Goal: Task Accomplishment & Management: Manage account settings

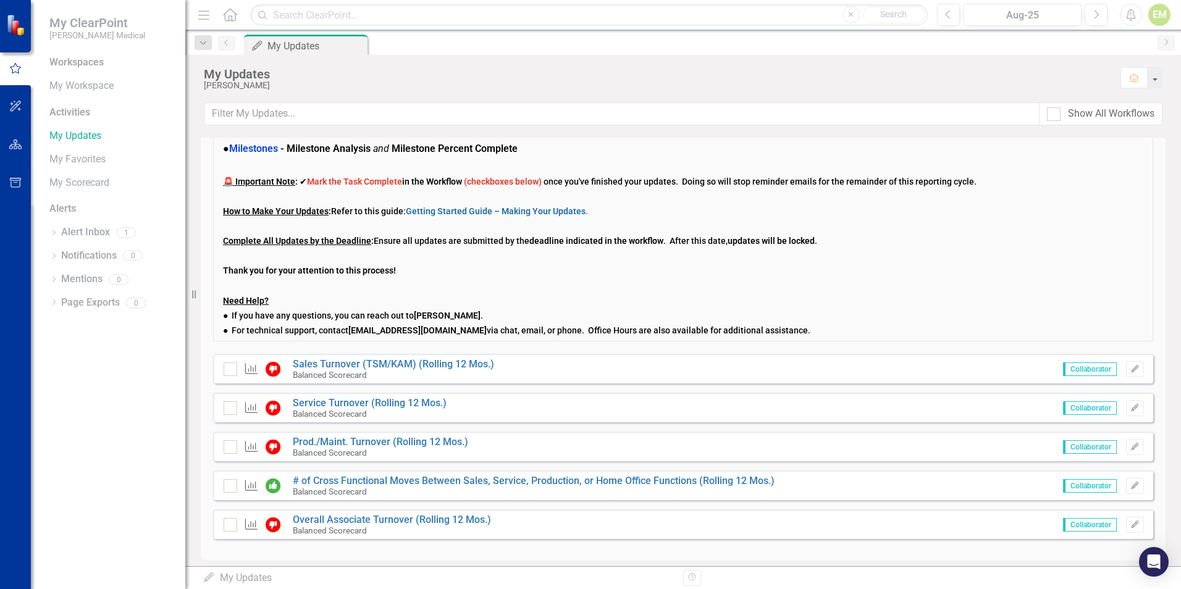
scroll to position [124, 0]
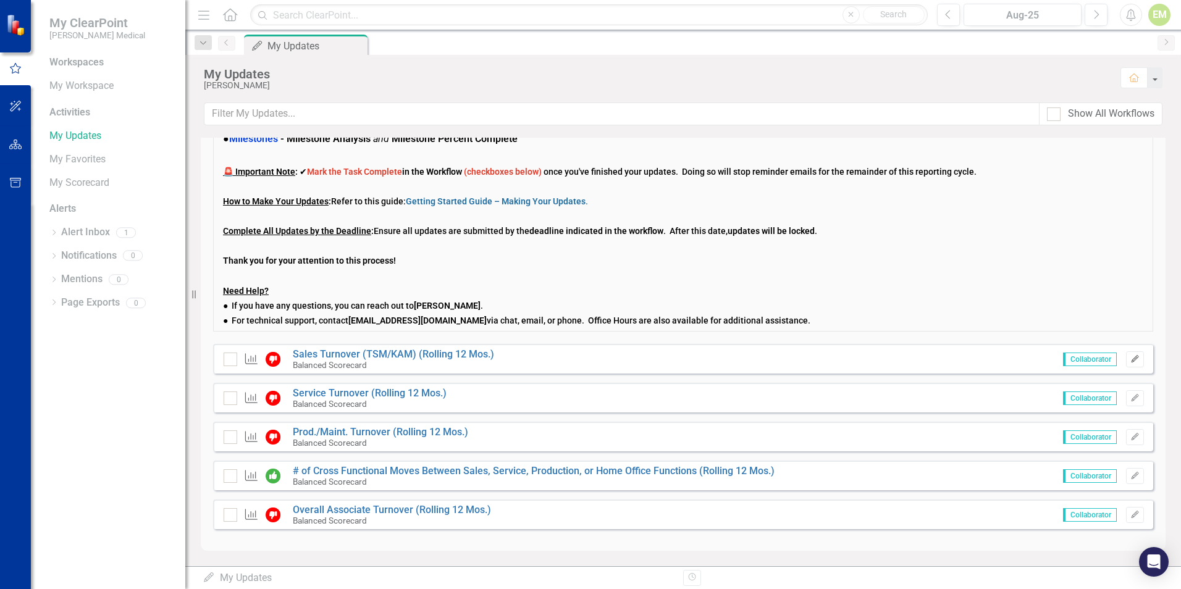
click at [1130, 359] on icon "Edit" at bounding box center [1134, 359] width 9 height 7
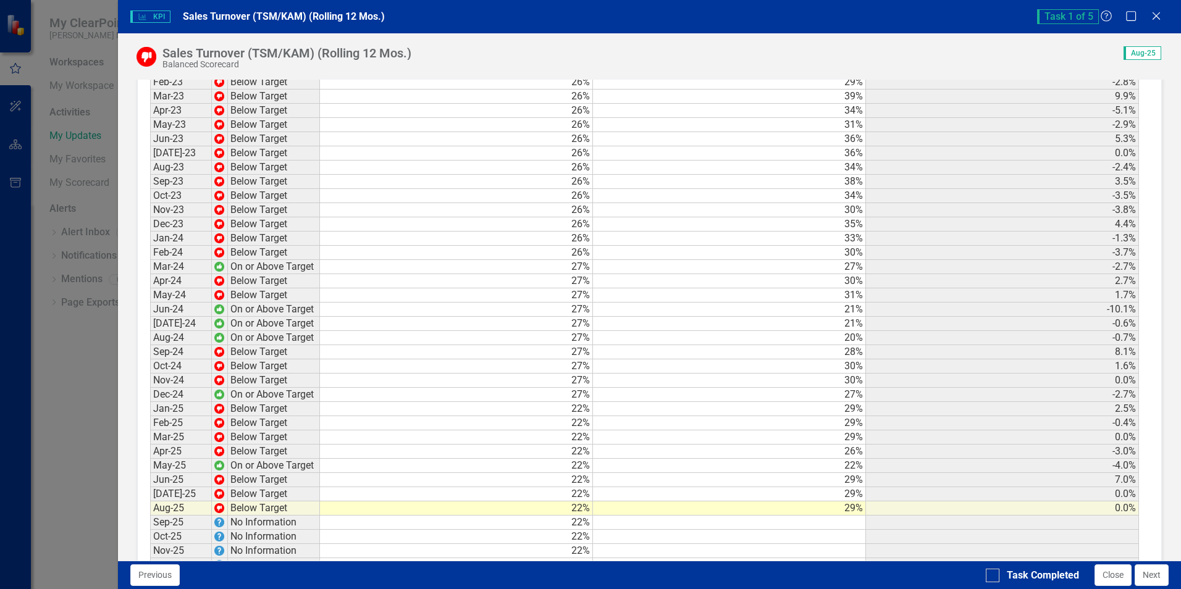
scroll to position [1155, 0]
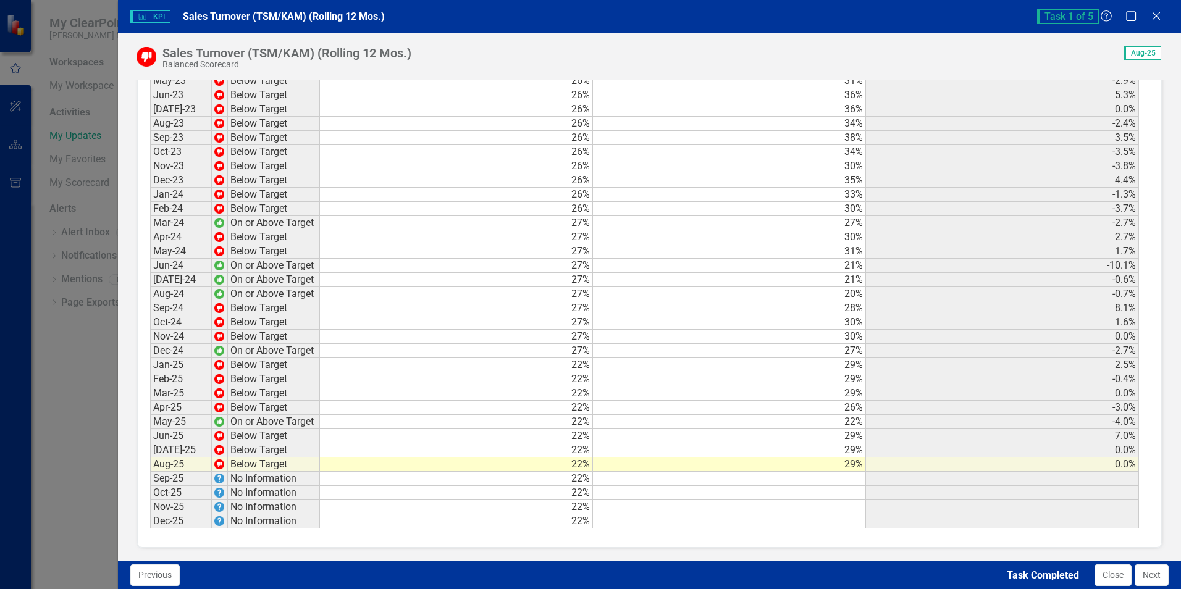
click at [833, 482] on td at bounding box center [729, 479] width 273 height 14
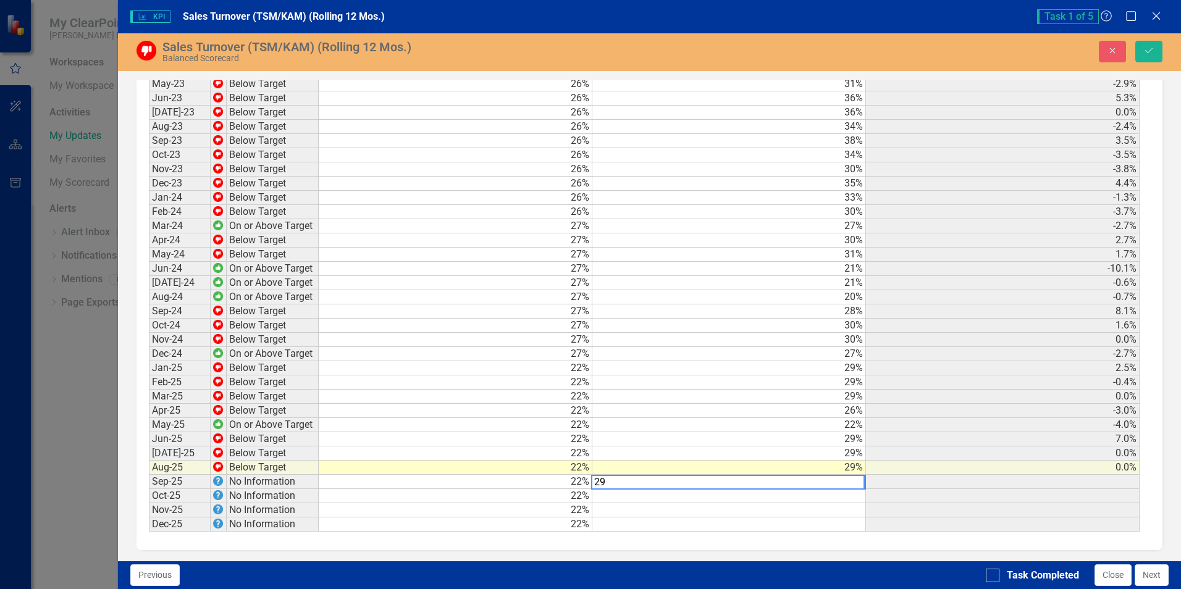
scroll to position [1157, 0]
type textarea "29.0"
click at [901, 482] on td at bounding box center [1003, 481] width 274 height 14
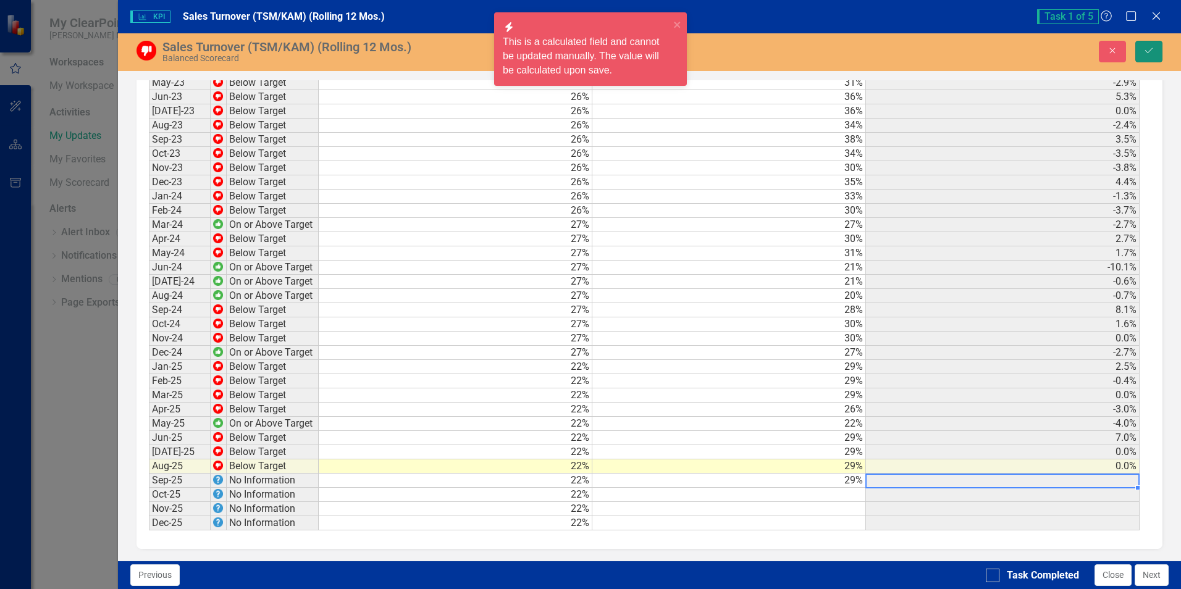
click at [1139, 51] on button "Save" at bounding box center [1148, 52] width 27 height 22
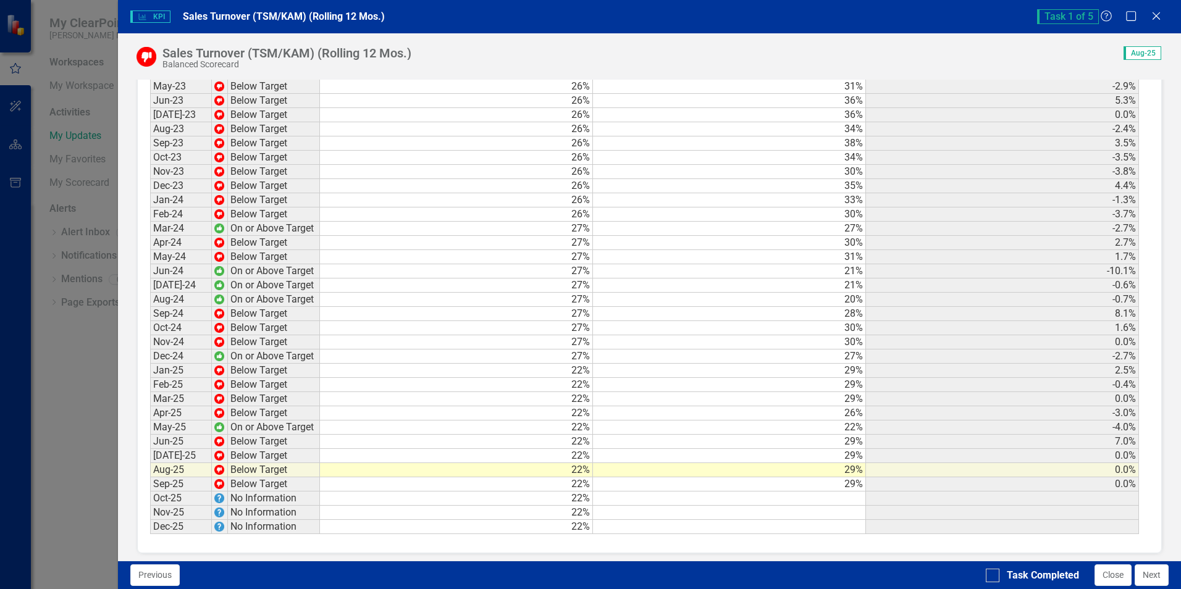
scroll to position [1155, 0]
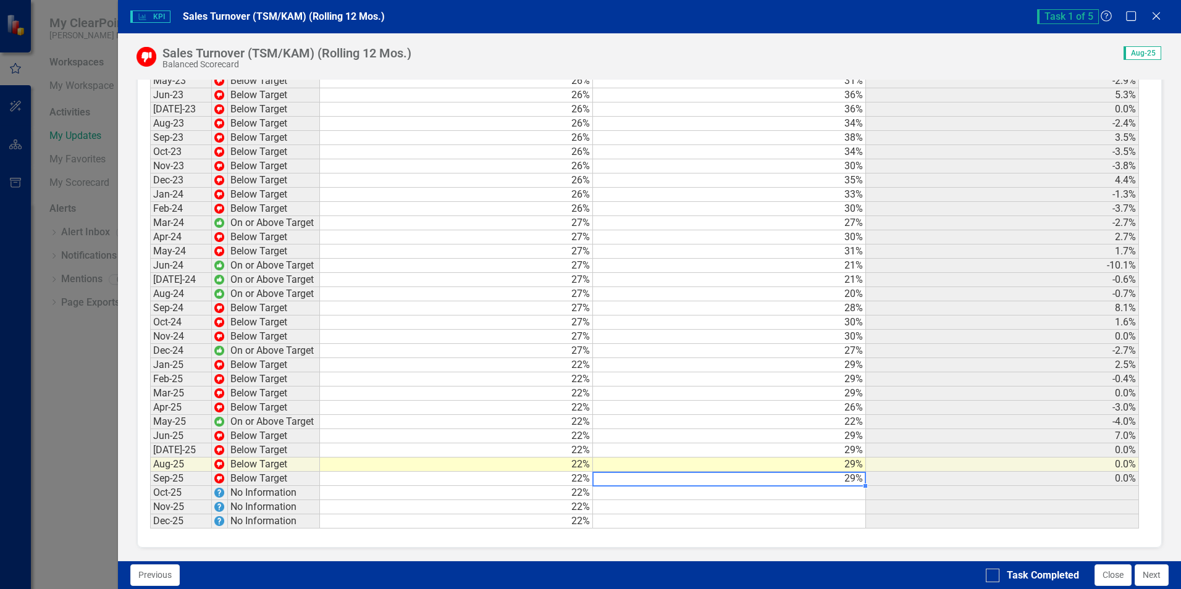
click at [839, 479] on td "29%" at bounding box center [729, 479] width 273 height 14
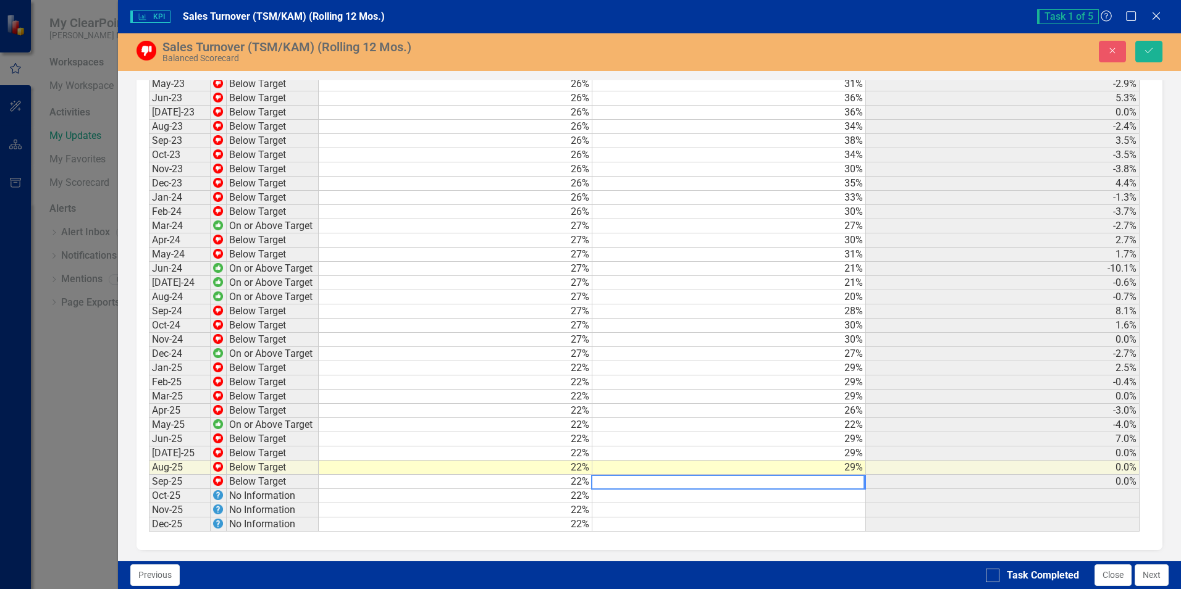
scroll to position [1157, 0]
click at [1154, 49] on button "Save" at bounding box center [1148, 52] width 27 height 22
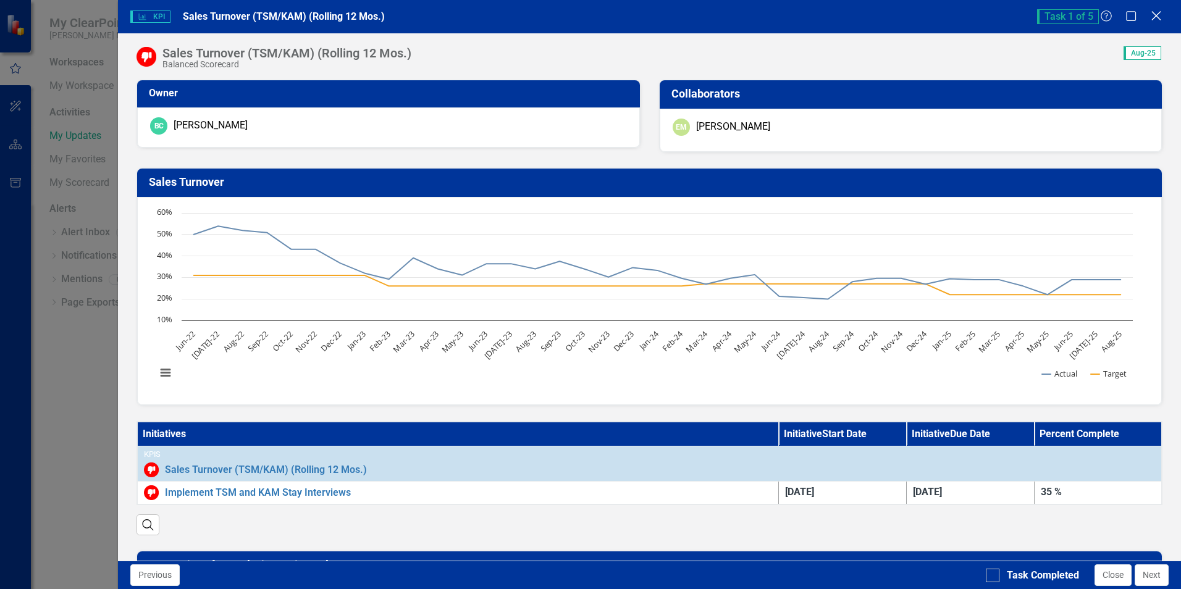
click at [1157, 15] on icon at bounding box center [1155, 15] width 9 height 9
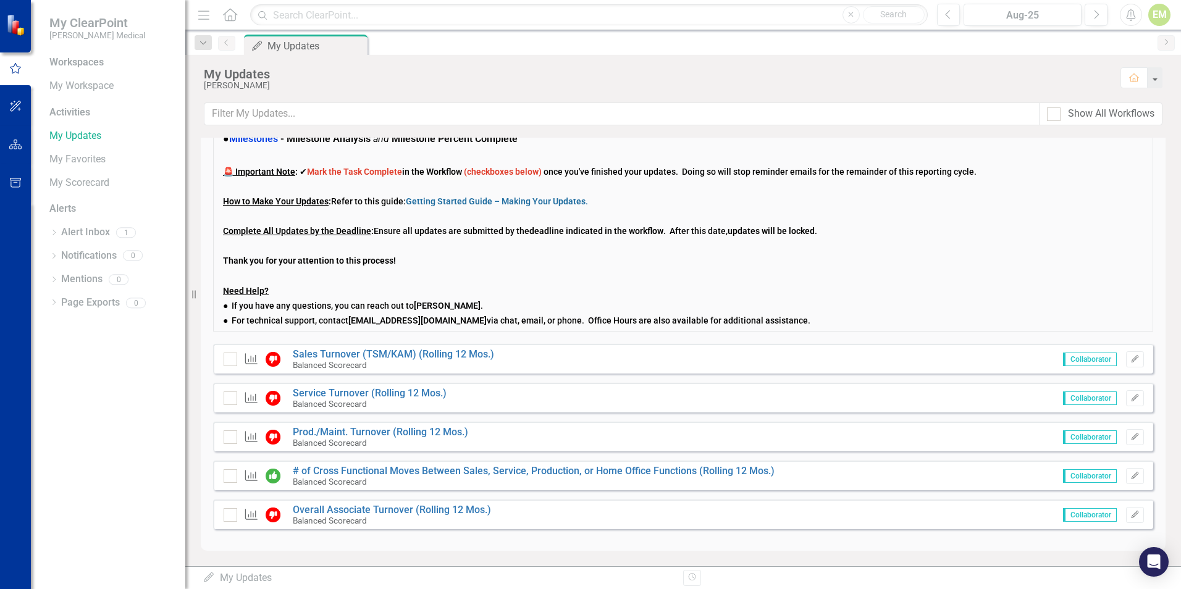
click at [1063, 399] on span "Collaborator" at bounding box center [1090, 399] width 54 height 14
click at [229, 364] on div at bounding box center [231, 360] width 14 height 14
click at [229, 361] on input "checkbox" at bounding box center [228, 357] width 8 height 8
checkbox input "true"
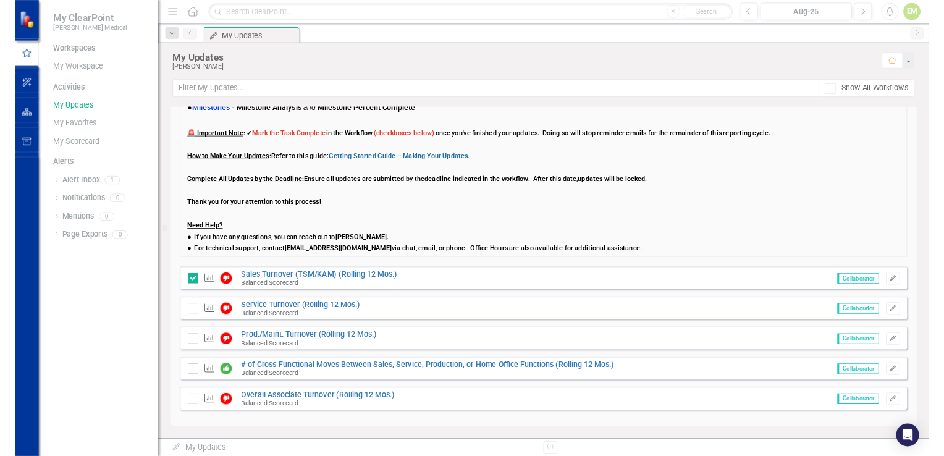
scroll to position [122, 0]
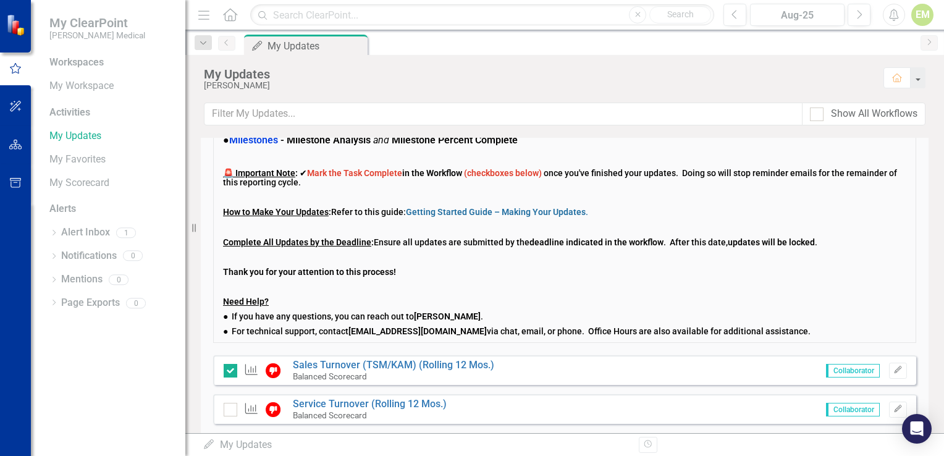
click at [826, 407] on span "Collaborator" at bounding box center [853, 410] width 54 height 14
click at [893, 408] on icon "Edit" at bounding box center [897, 408] width 9 height 7
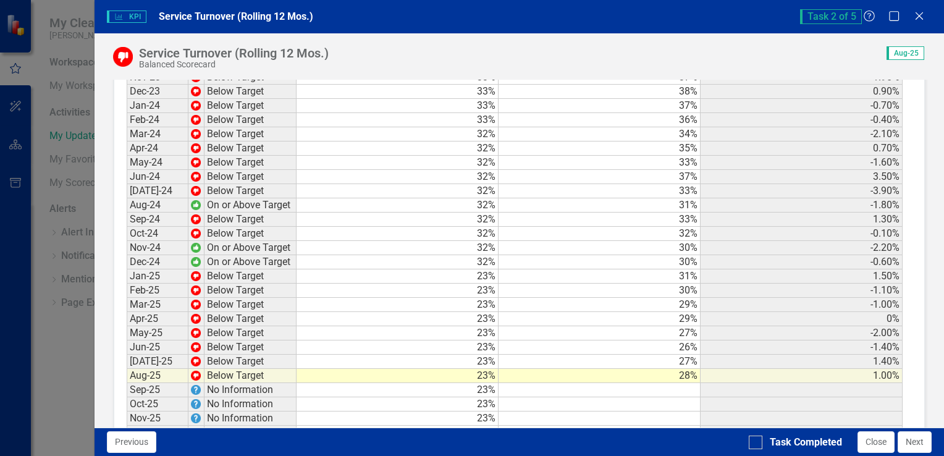
scroll to position [1863, 0]
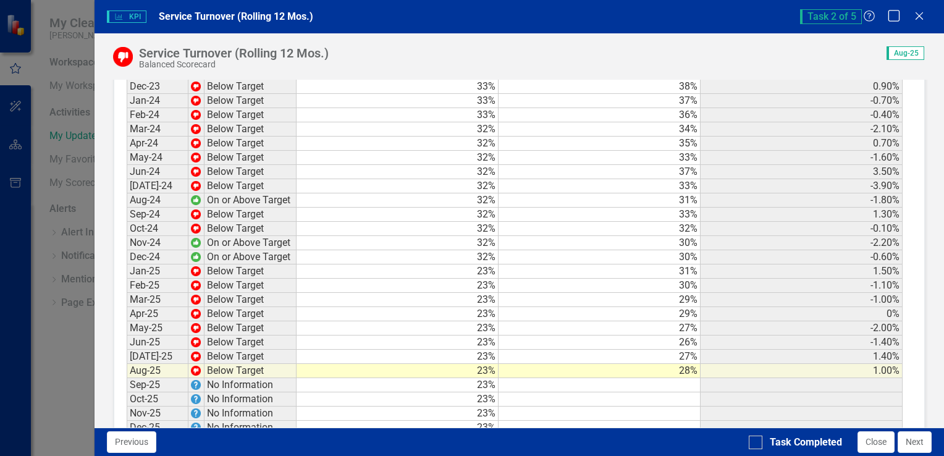
click at [896, 20] on icon "Maximize" at bounding box center [893, 16] width 15 height 12
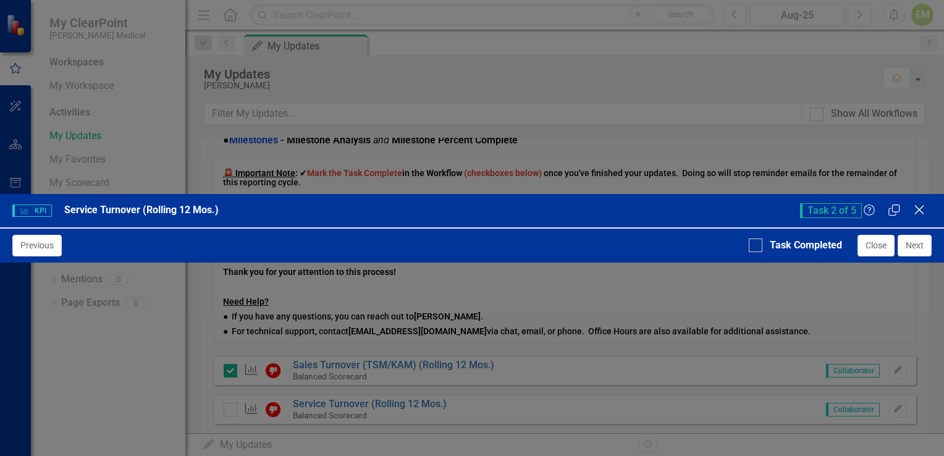
click at [916, 204] on icon "Close" at bounding box center [918, 210] width 15 height 12
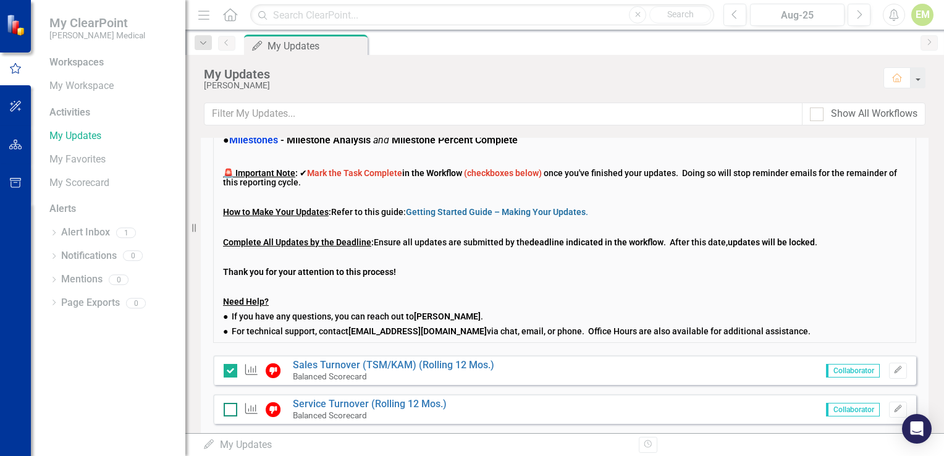
click at [229, 408] on input "checkbox" at bounding box center [228, 407] width 8 height 8
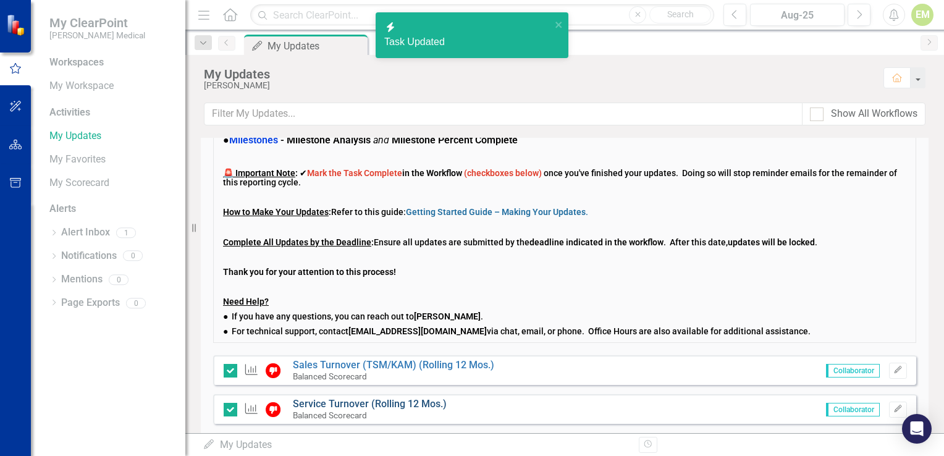
checkbox input "true"
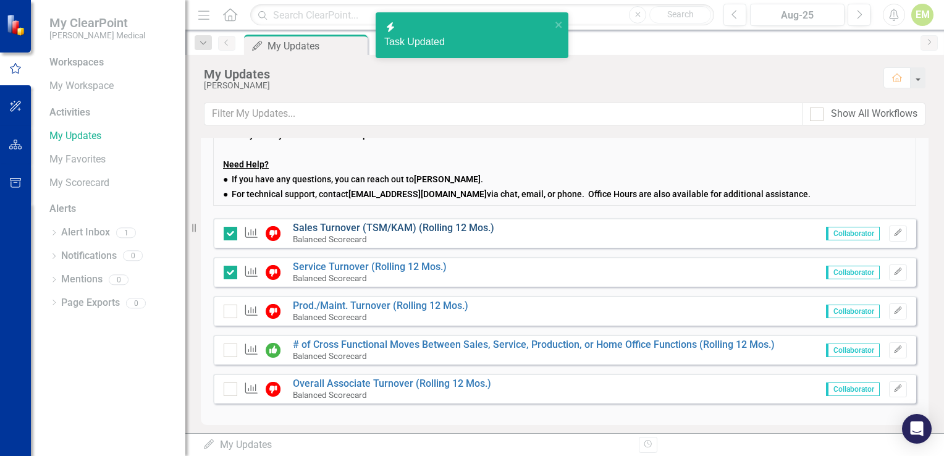
scroll to position [265, 0]
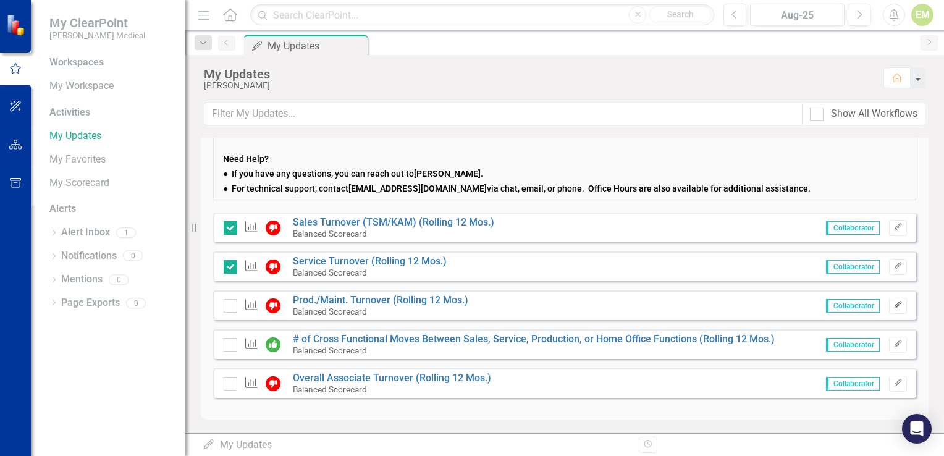
click at [893, 303] on icon "Edit" at bounding box center [897, 304] width 9 height 7
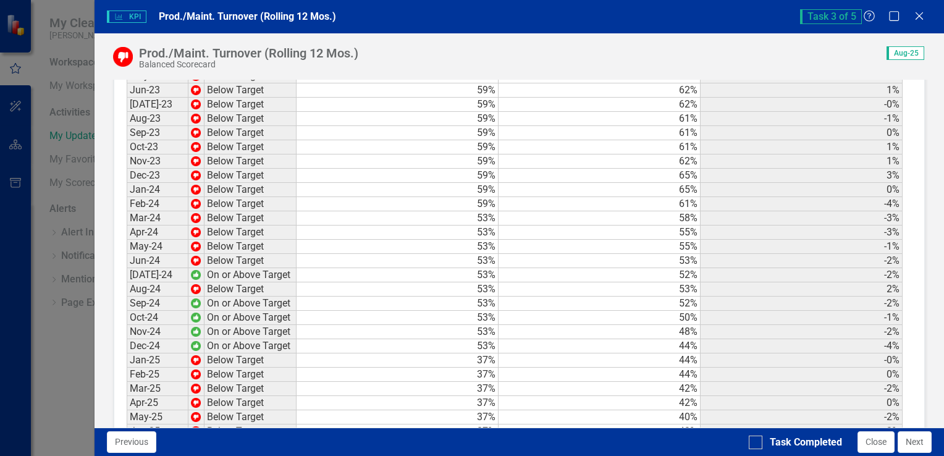
scroll to position [1884, 0]
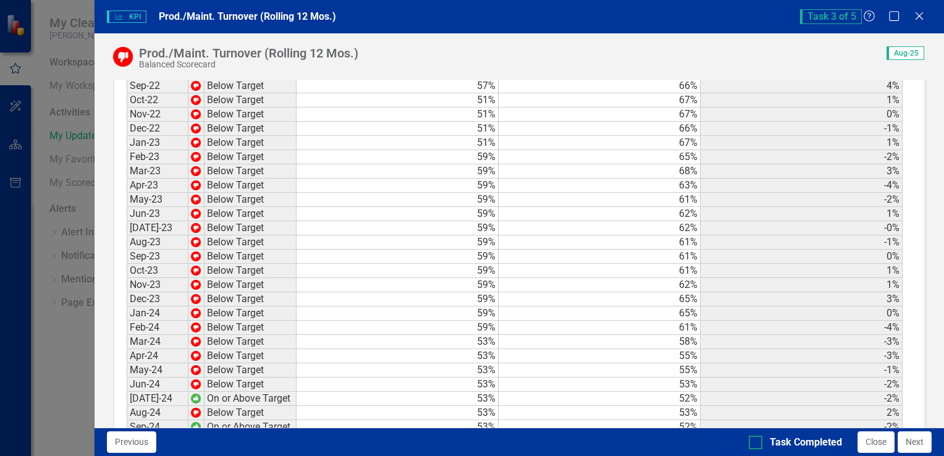
click at [753, 439] on input "Task Completed" at bounding box center [752, 439] width 8 height 8
checkbox input "true"
click at [916, 13] on icon at bounding box center [918, 15] width 9 height 9
checkbox input "true"
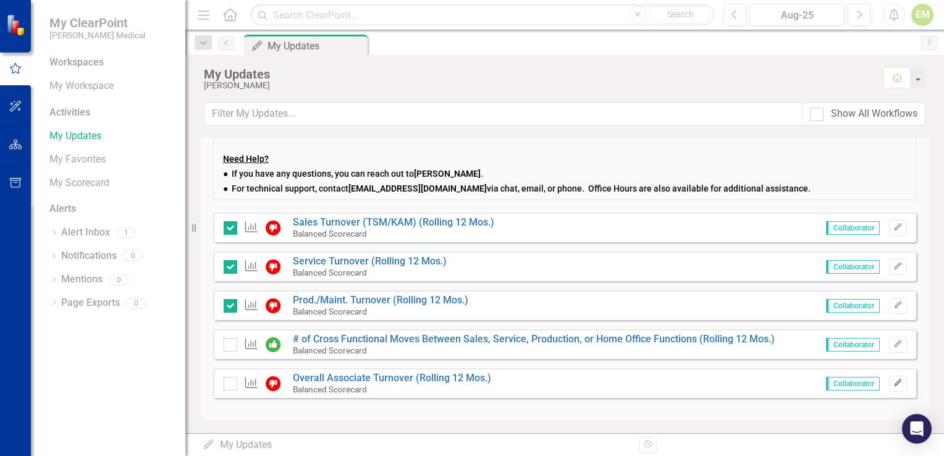
click at [893, 383] on icon "Edit" at bounding box center [897, 382] width 9 height 7
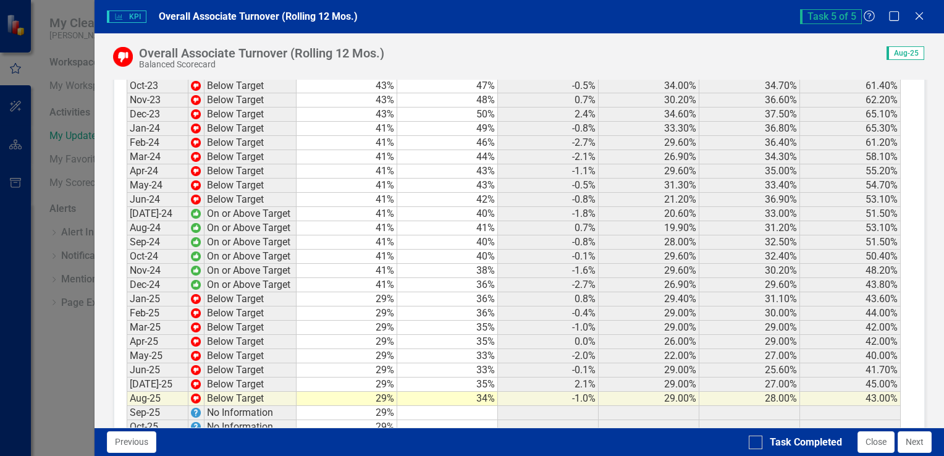
scroll to position [1850, 0]
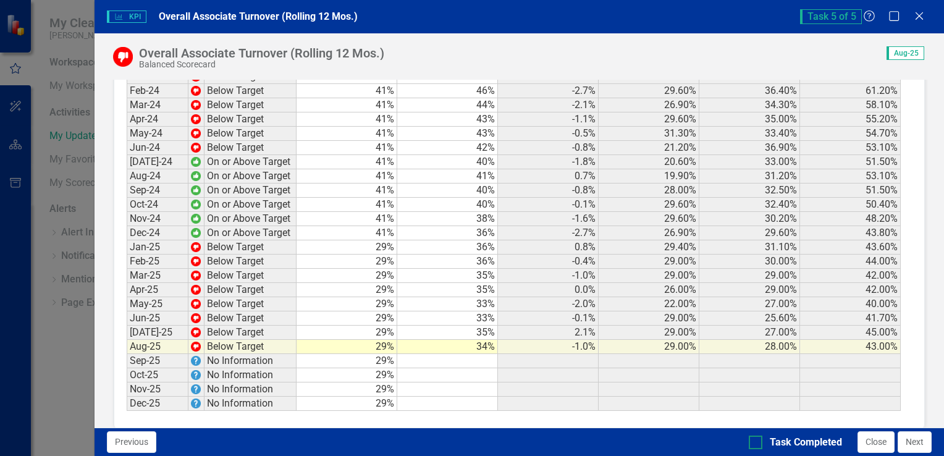
click at [760, 443] on div at bounding box center [755, 442] width 14 height 14
click at [757, 443] on input "Task Completed" at bounding box center [752, 439] width 8 height 8
checkbox input "true"
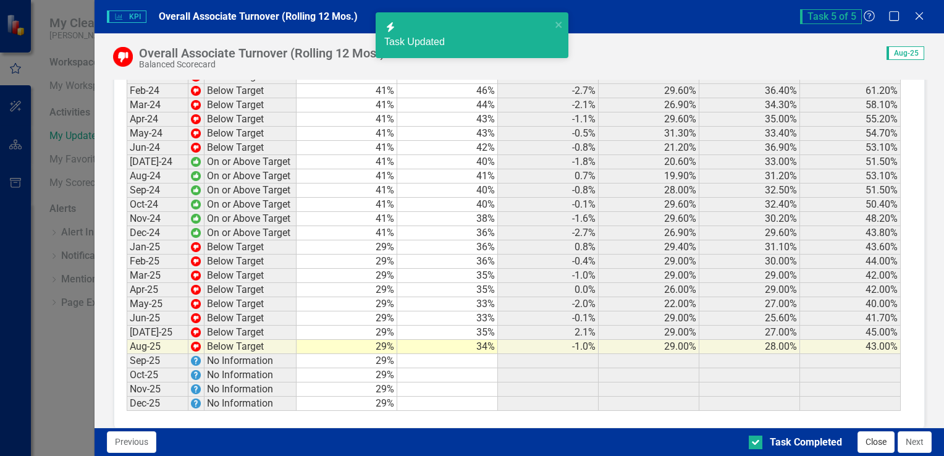
click at [873, 448] on button "Close" at bounding box center [875, 442] width 37 height 22
checkbox input "true"
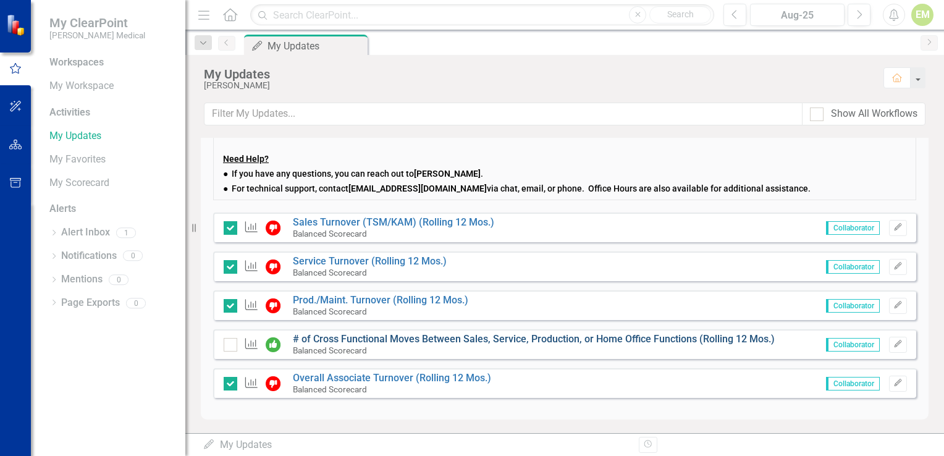
click at [358, 333] on link "# of Cross Functional Moves Between Sales, Service, Production, or Home Office …" at bounding box center [534, 339] width 482 height 12
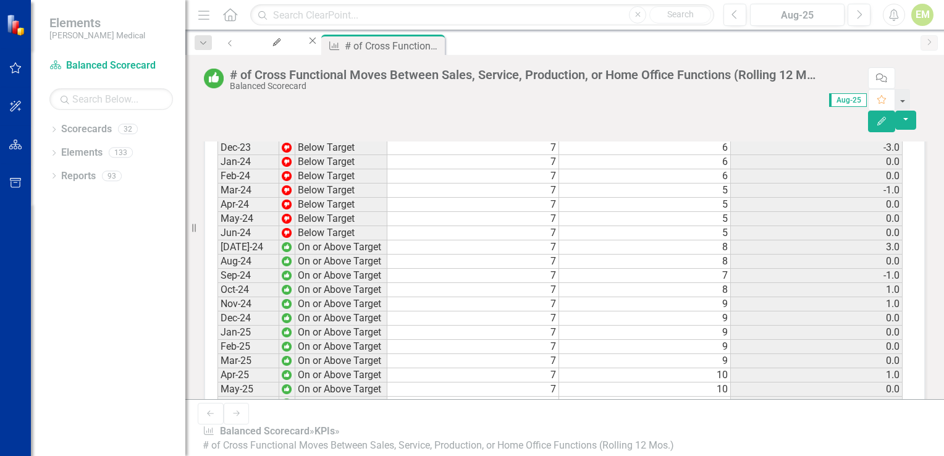
scroll to position [1653, 0]
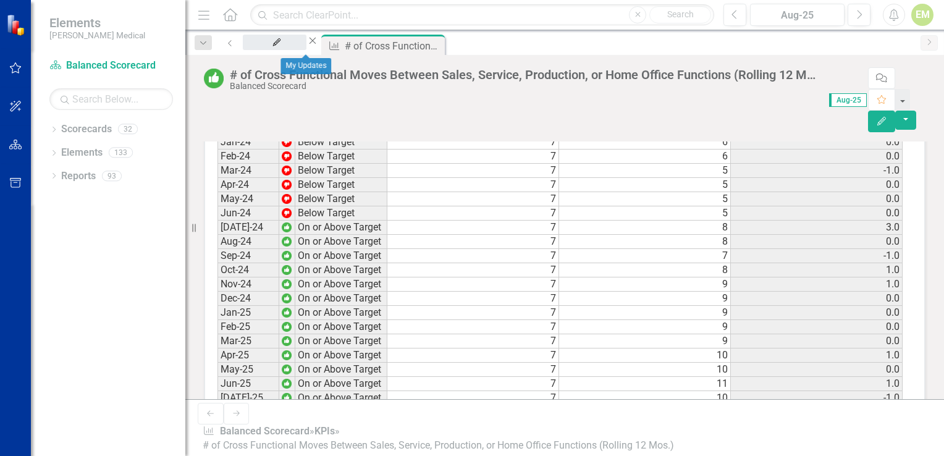
click at [295, 49] on div "My Updates" at bounding box center [274, 53] width 41 height 15
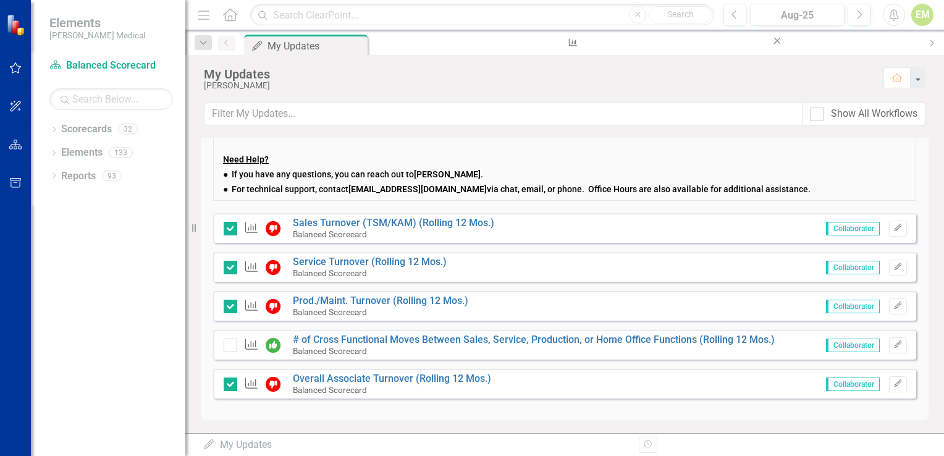
scroll to position [265, 0]
click at [230, 343] on input "checkbox" at bounding box center [228, 342] width 8 height 8
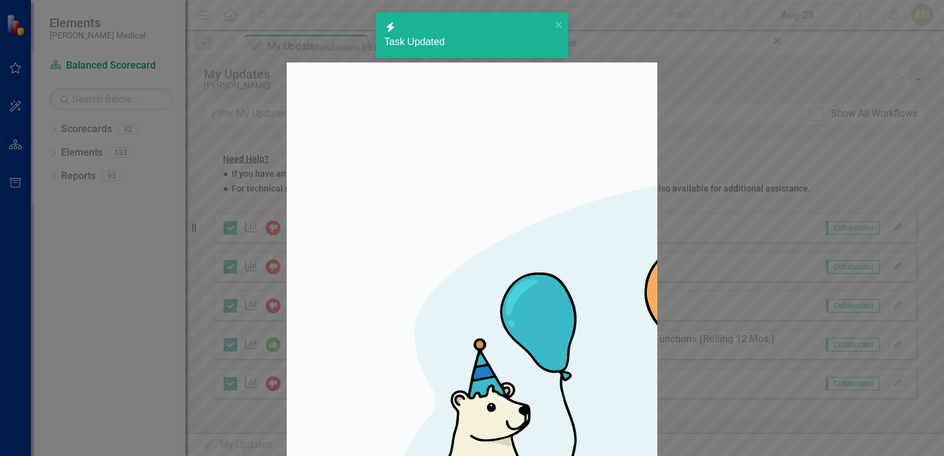
checkbox input "true"
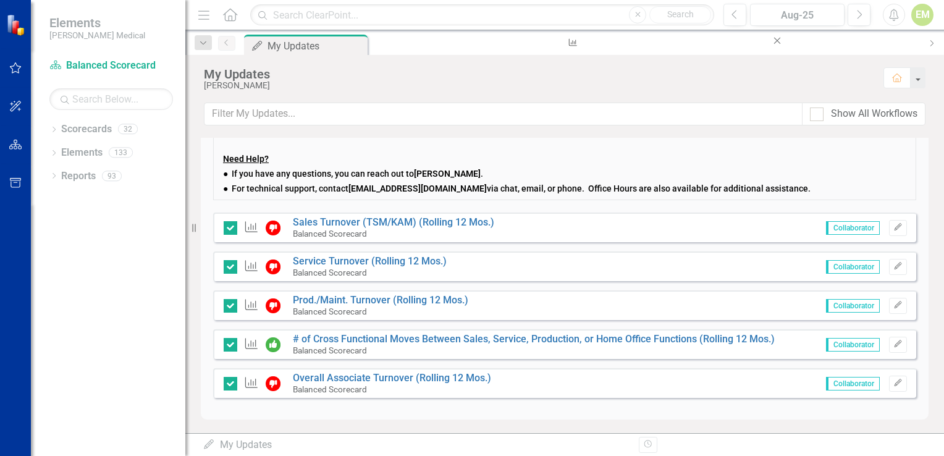
click at [922, 18] on div "EM" at bounding box center [922, 15] width 22 height 22
